Goal: Task Accomplishment & Management: Manage account settings

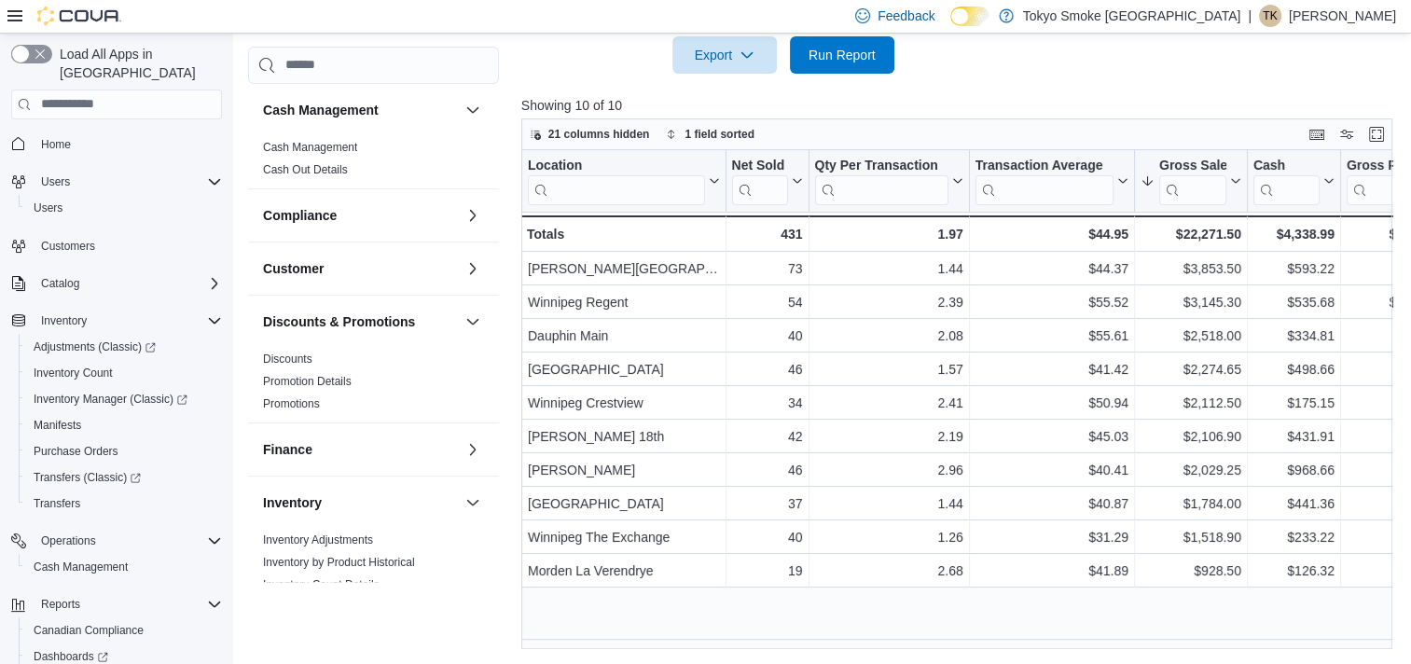
scroll to position [839, 0]
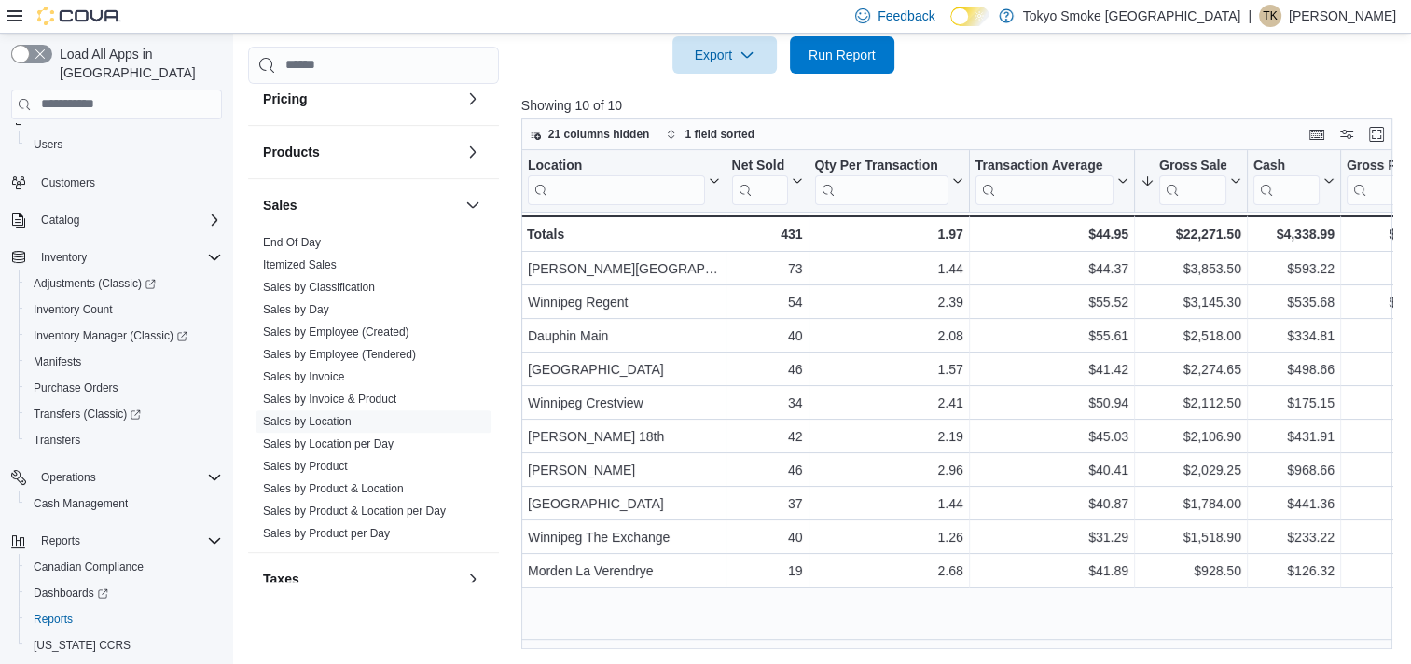
click at [1272, 19] on div "TK" at bounding box center [1270, 16] width 22 height 22
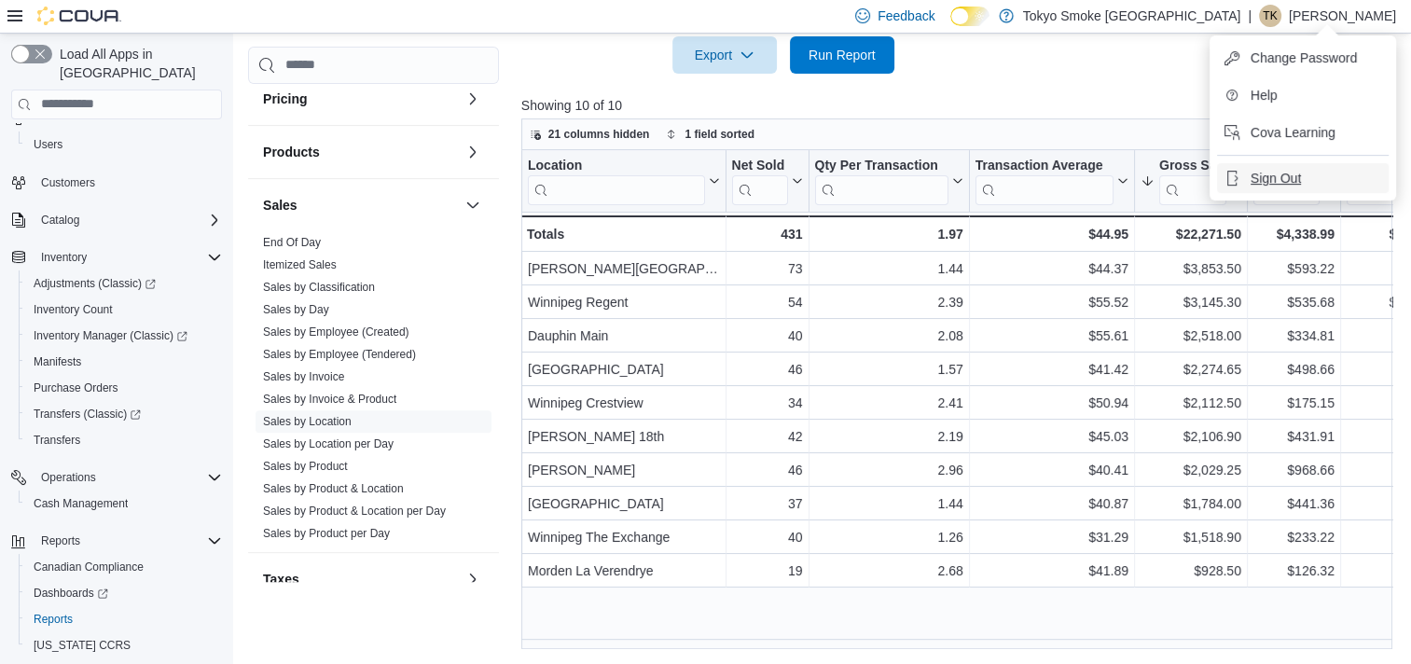
click at [1283, 174] on span "Sign Out" at bounding box center [1275, 178] width 50 height 19
